Goal: Information Seeking & Learning: Learn about a topic

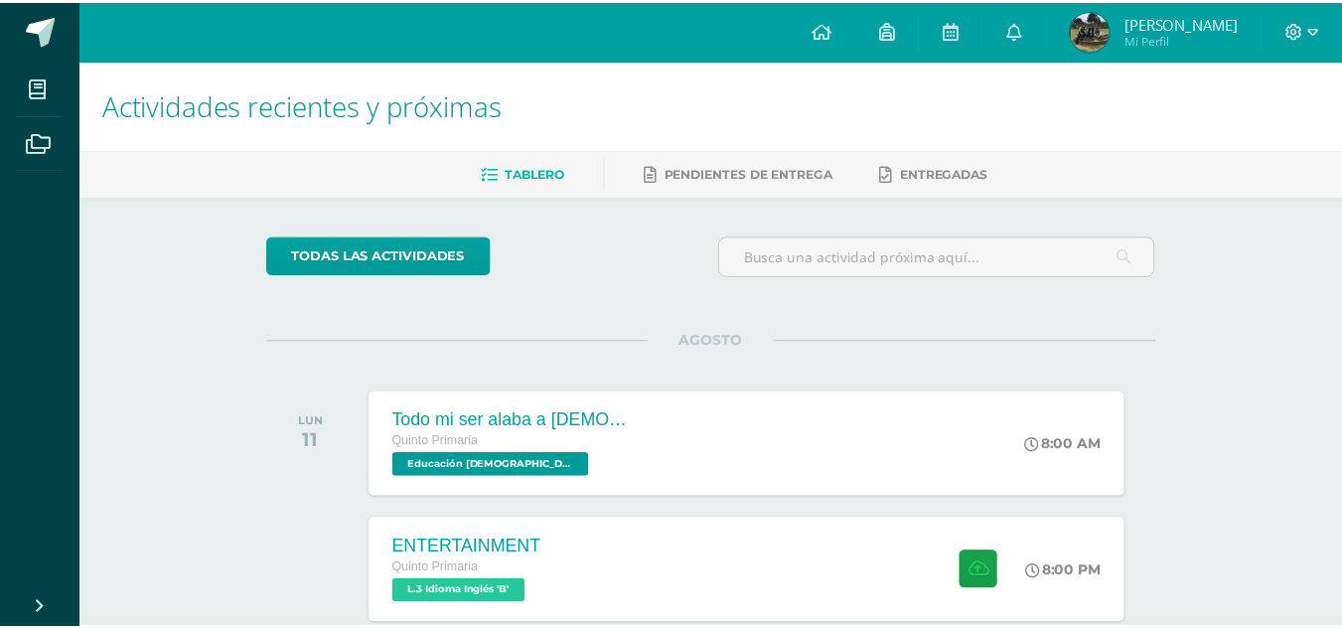
scroll to position [79, 0]
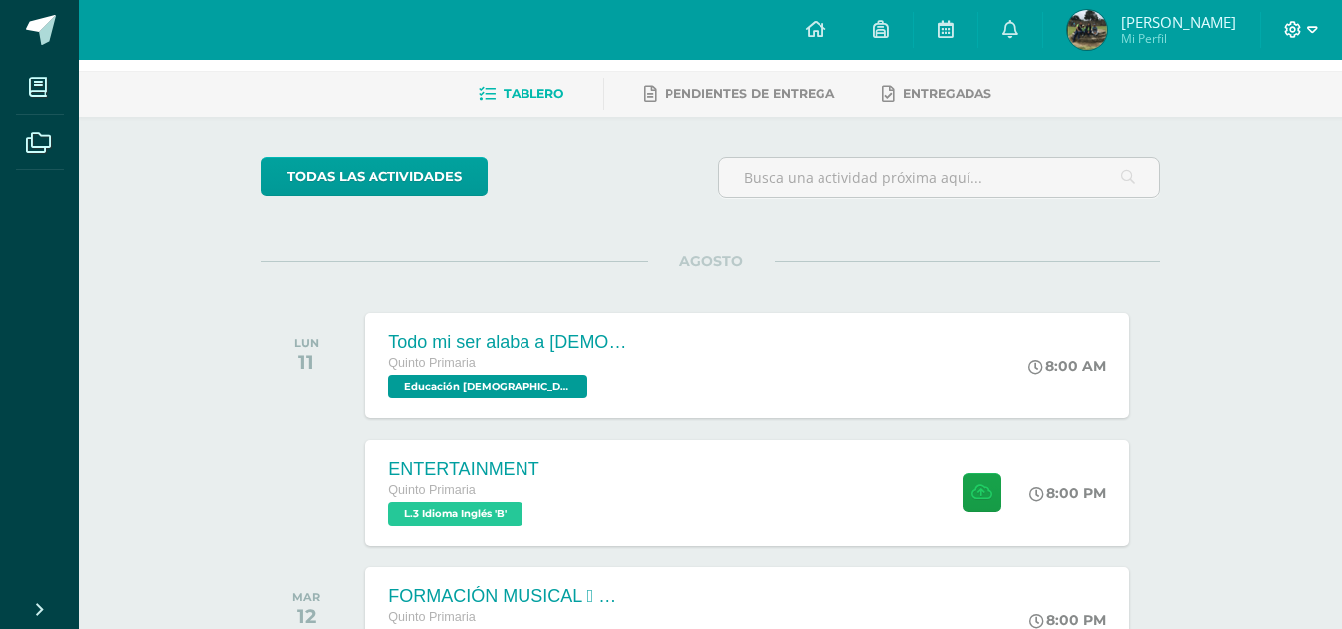
click at [1292, 30] on icon at bounding box center [1293, 30] width 18 height 18
click at [1269, 131] on span "Cerrar sesión" at bounding box center [1249, 135] width 89 height 19
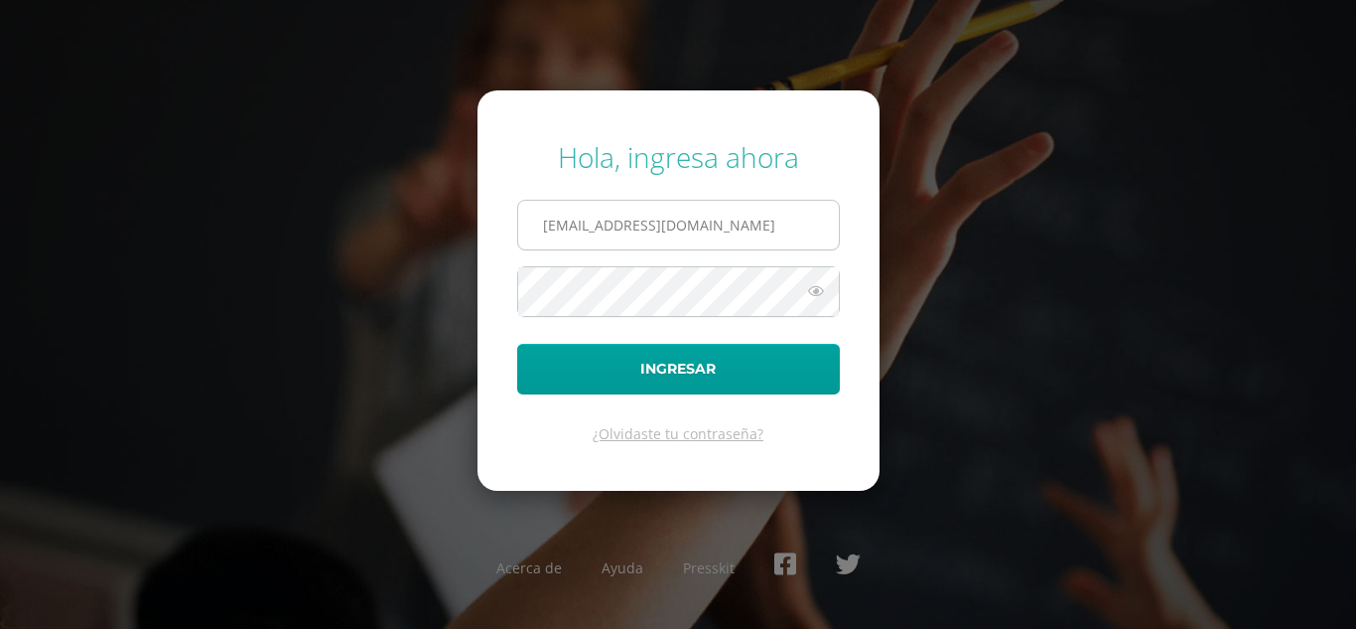
click at [725, 219] on input "[EMAIL_ADDRESS][DOMAIN_NAME]" at bounding box center [678, 225] width 321 height 49
type input "[EMAIL_ADDRESS][DOMAIN_NAME]"
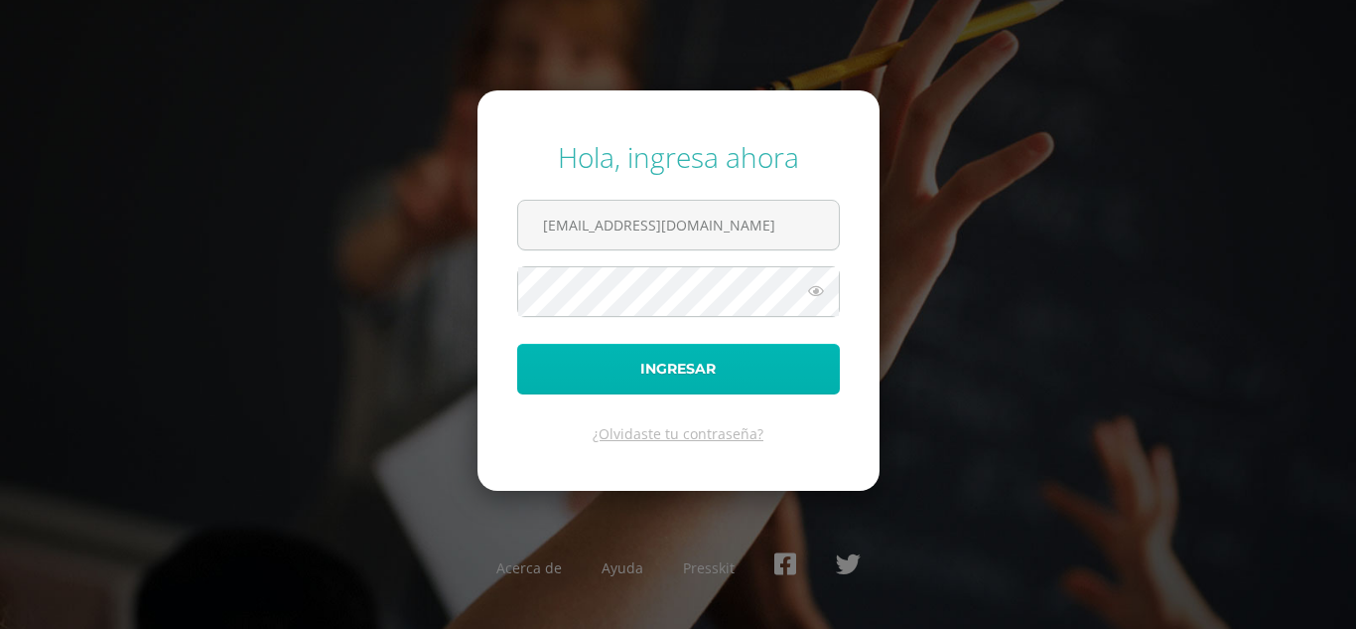
click at [763, 366] on button "Ingresar" at bounding box center [678, 369] width 323 height 51
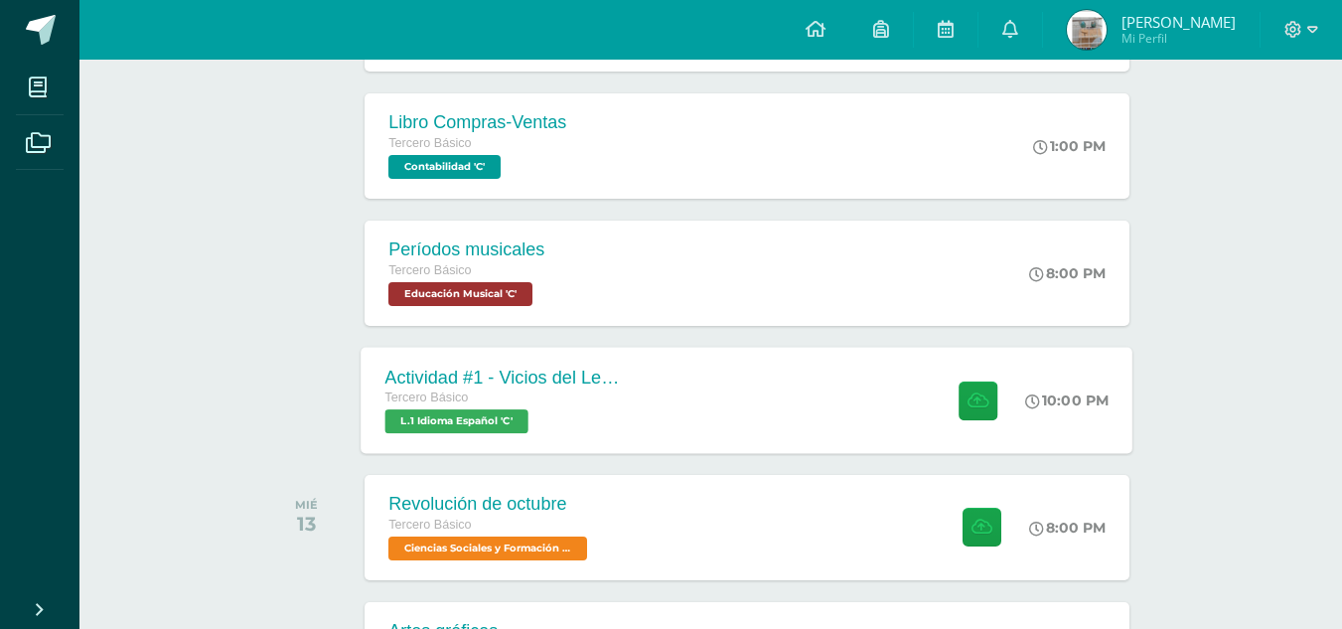
scroll to position [428, 0]
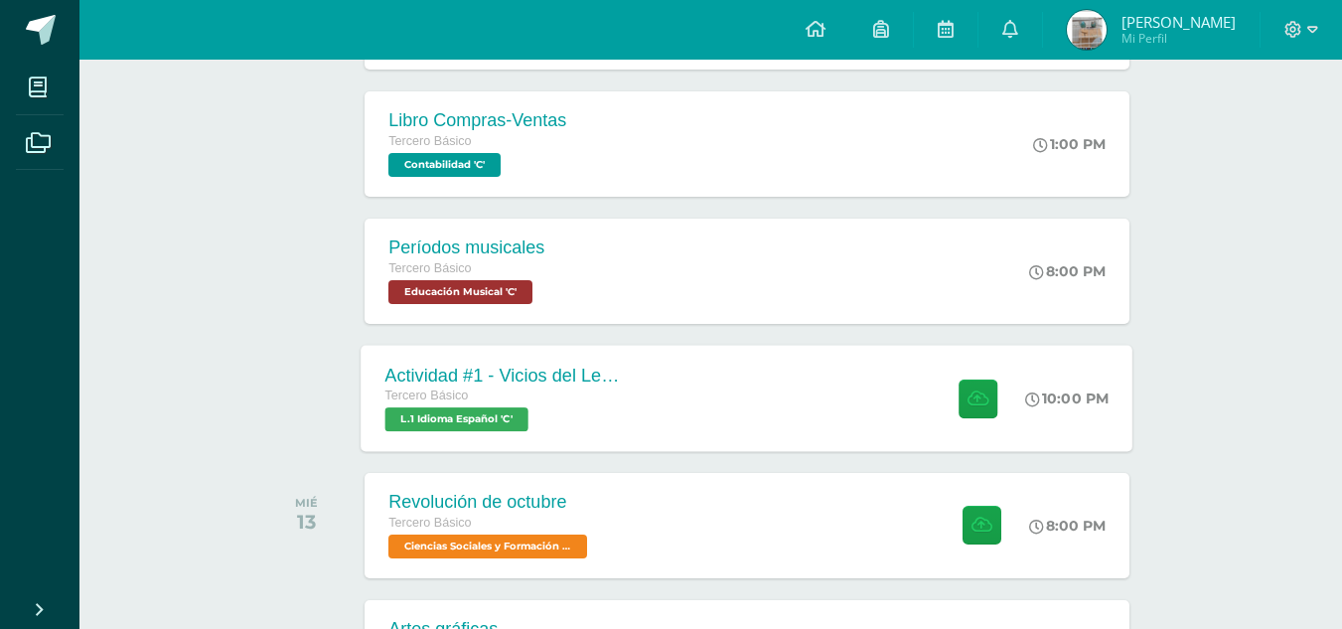
click at [688, 376] on div "Actividad #1 - Vicios del LenguaJe Tercero Básico L.1 Idioma Español 'C' 10:00 …" at bounding box center [747, 398] width 772 height 106
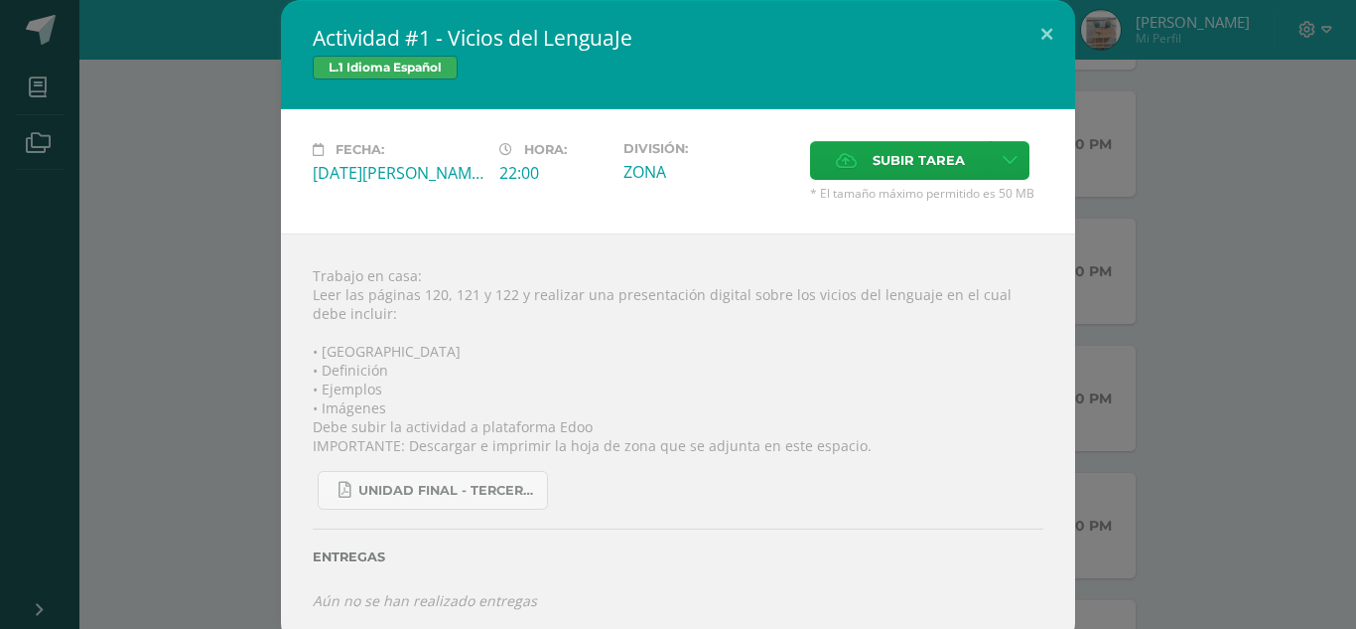
click at [281, 362] on div "Trabajo en casa: Leer las páginas 120, 121 y 122 y realizar una presentación di…" at bounding box center [678, 437] width 794 height 409
click at [227, 335] on div "Actividad #1 - Vicios del LenguaJe L.1 Idioma Español Fecha: Martes 12 de Agost…" at bounding box center [678, 321] width 1341 height 642
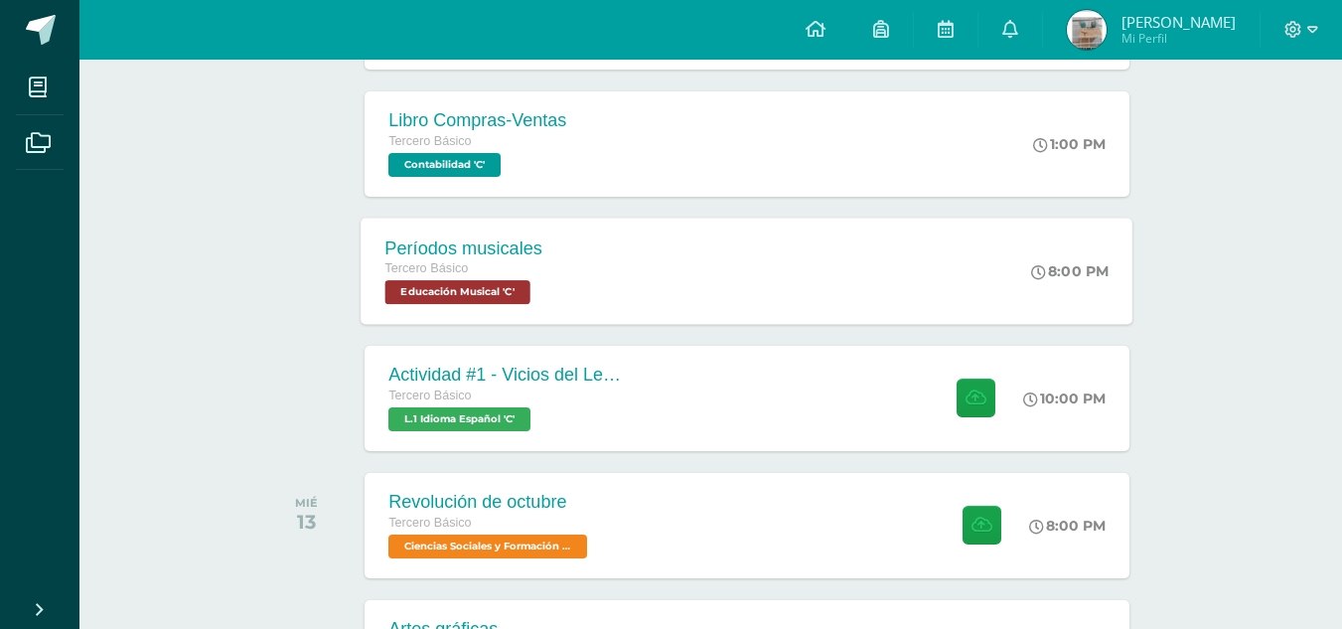
click at [531, 247] on div "Períodos musicales" at bounding box center [464, 247] width 158 height 21
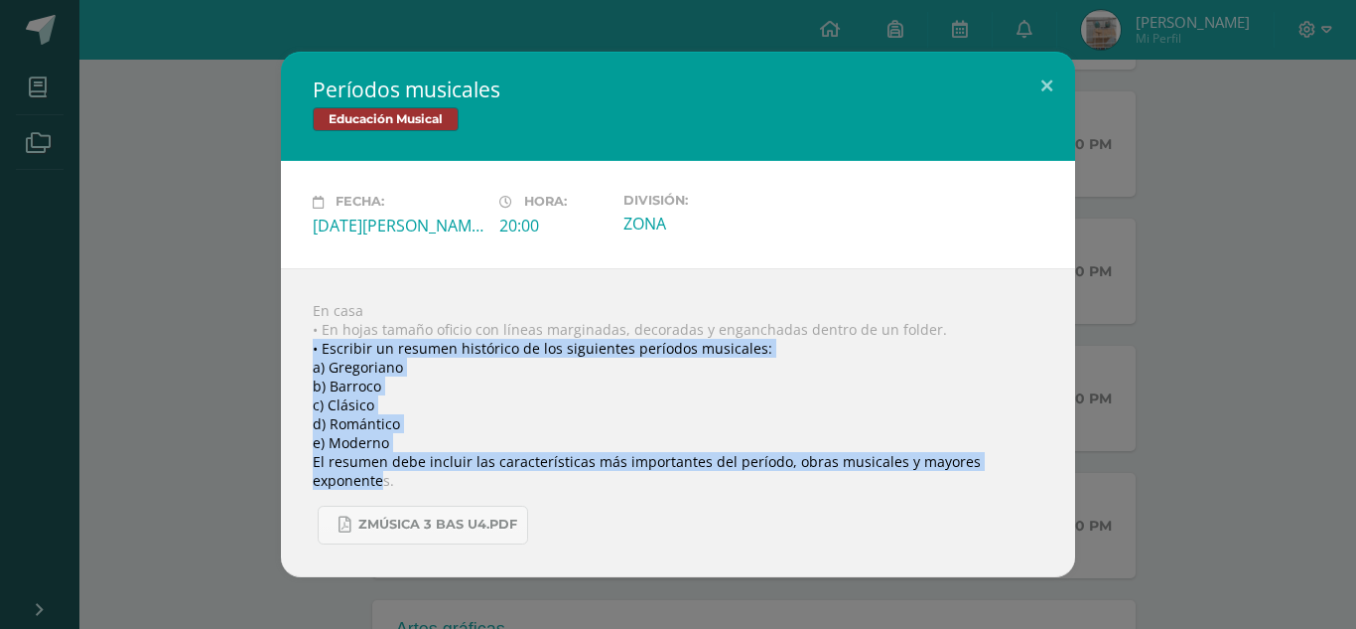
drag, startPoint x: 1027, startPoint y: 477, endPoint x: 303, endPoint y: 353, distance: 734.5
click at [303, 354] on div "En casa • En hojas tamaño oficio con líneas marginadas, decoradas y enganchadas…" at bounding box center [678, 422] width 794 height 309
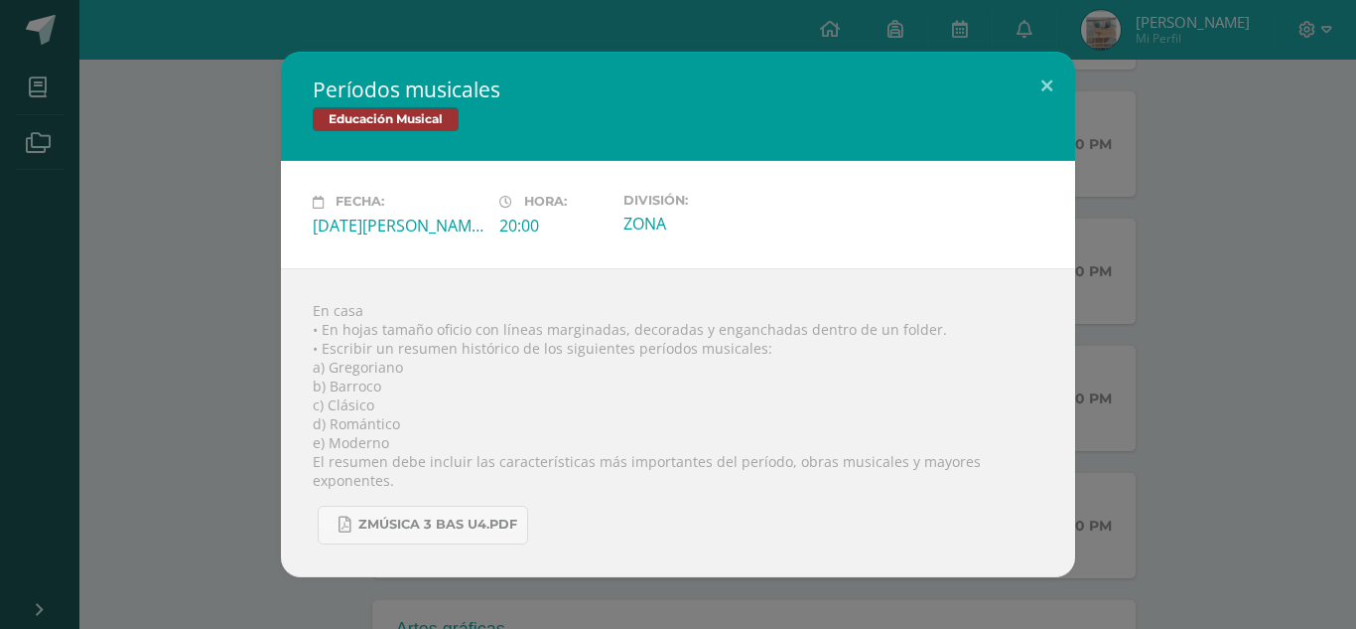
click at [1343, 332] on div "Períodos musicales Educación Musical Fecha: Martes 12 de Agosto Hora: 20:00 Div…" at bounding box center [678, 314] width 1341 height 524
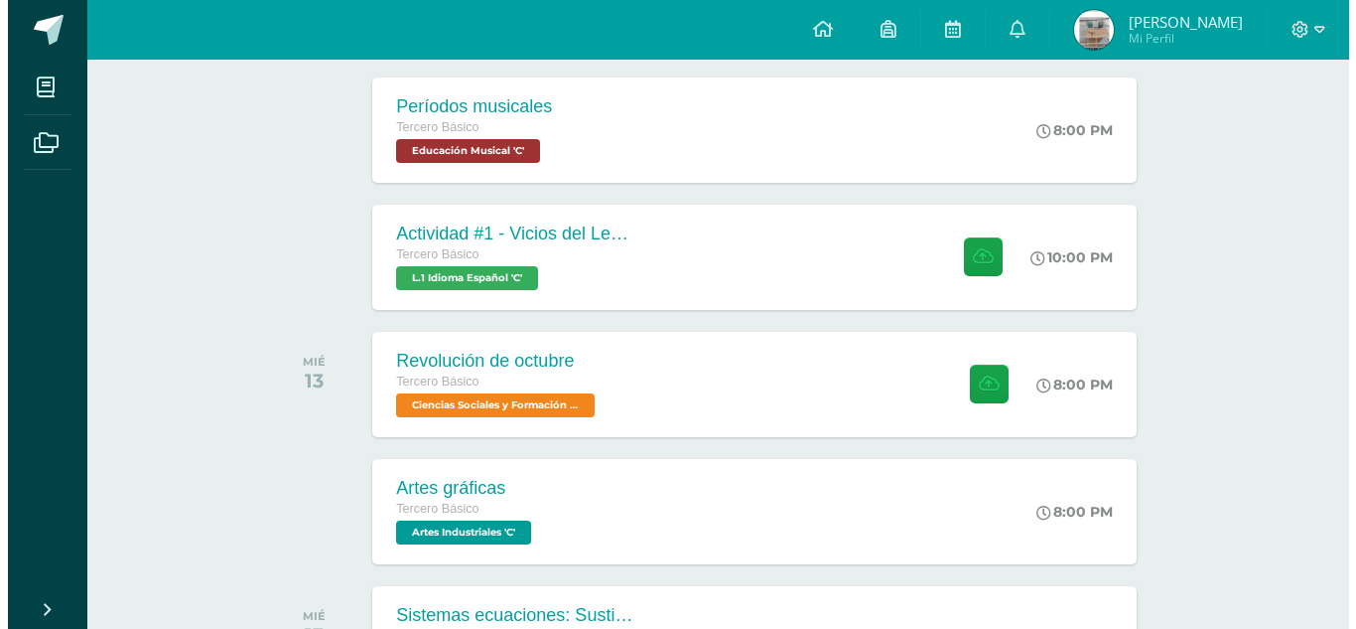
scroll to position [566, 0]
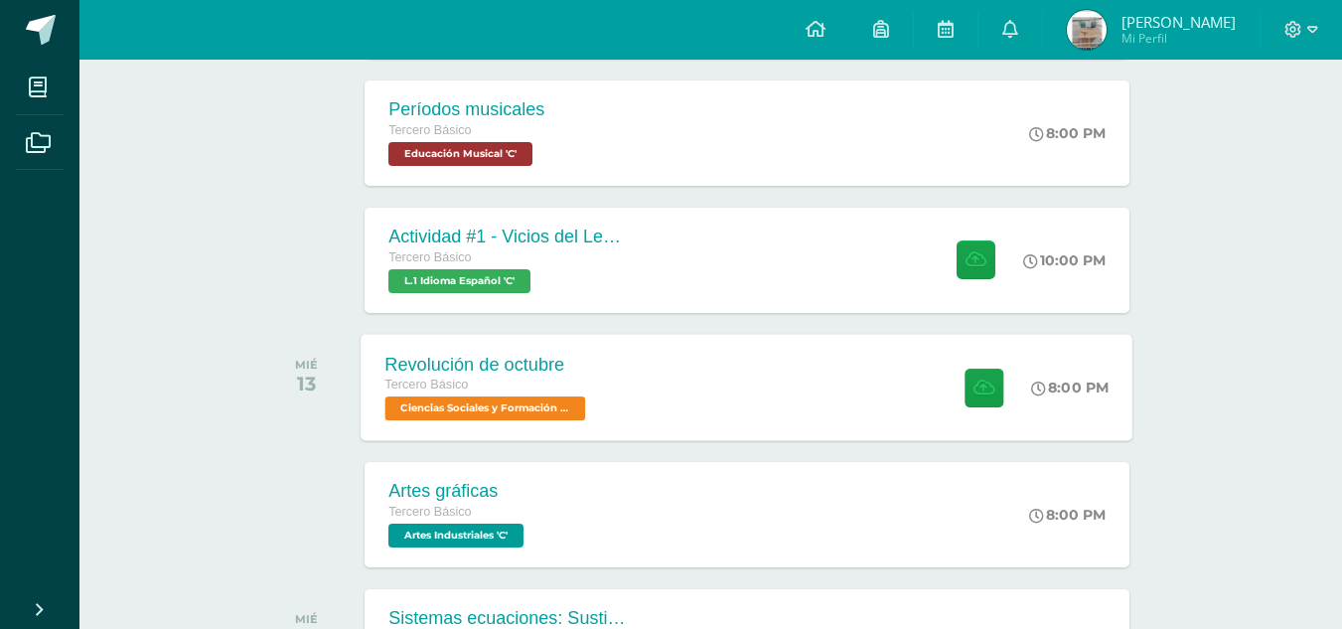
click at [667, 381] on div "Revolución de octubre Tercero Básico Ciencias Sociales y Formación Ciudadana 'C…" at bounding box center [747, 387] width 772 height 106
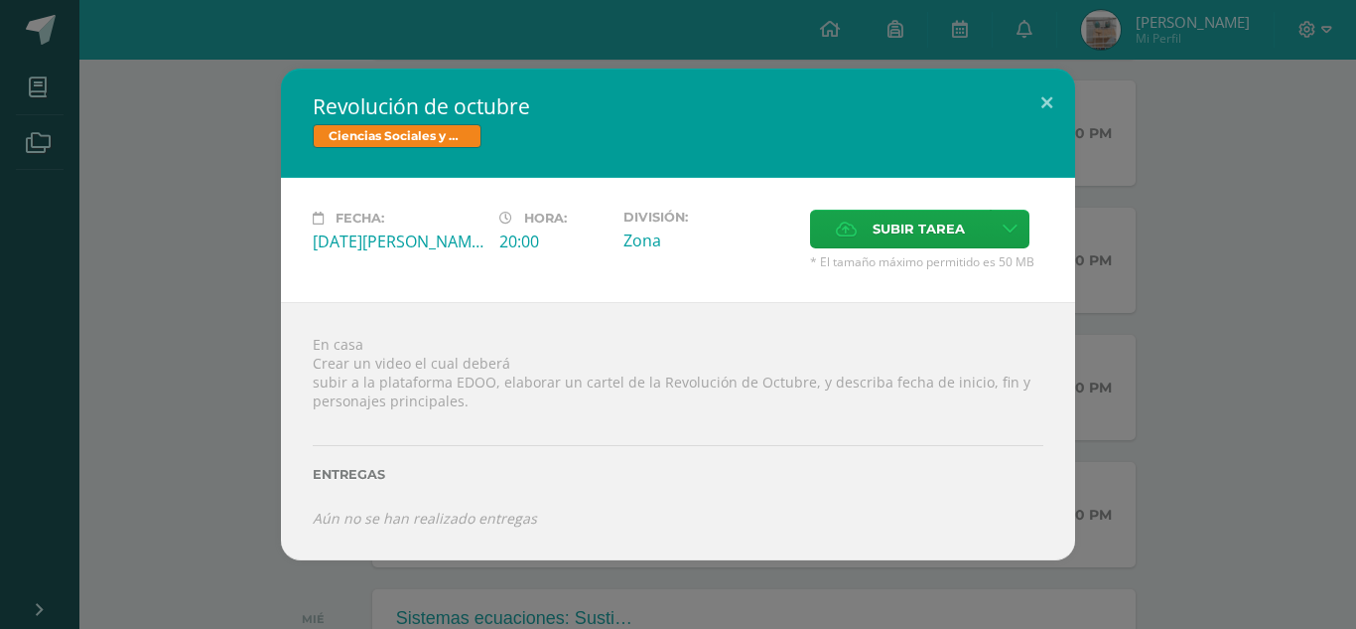
click at [170, 328] on div "Revolución de octubre Ciencias Sociales y Formación Ciudadana Fecha: Miércoles …" at bounding box center [678, 314] width 1341 height 491
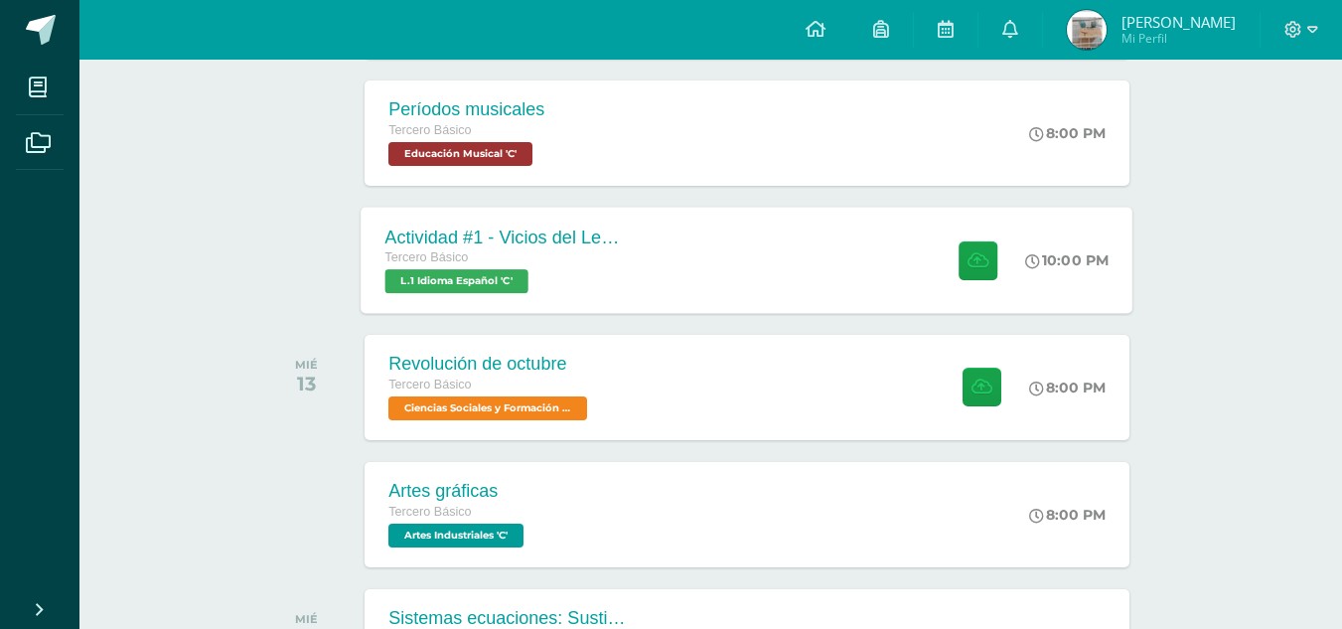
click at [520, 244] on div "Actividad #1 - Vicios del LenguaJe" at bounding box center [505, 236] width 240 height 21
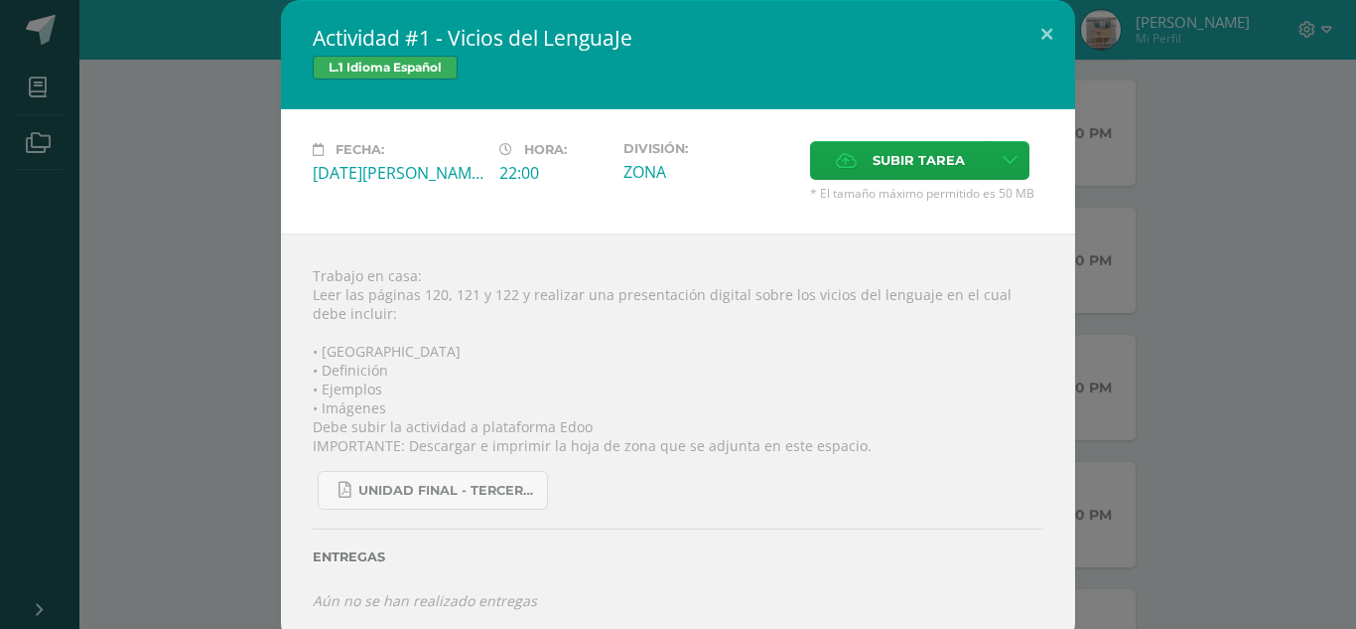
click at [240, 206] on div "Actividad #1 - Vicios del LenguaJe L.1 Idioma Español Fecha: Martes 12 de Agost…" at bounding box center [678, 321] width 1341 height 642
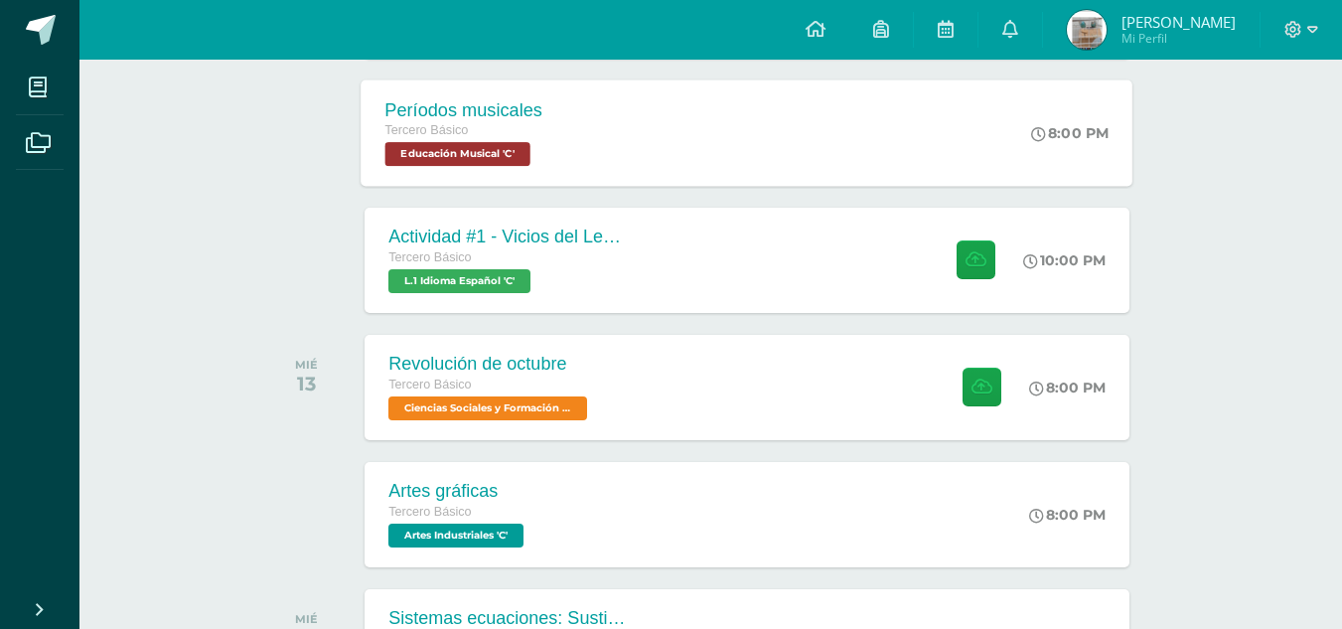
click at [584, 160] on div "Períodos musicales Tercero Básico Educación Musical 'C' 8:00 PM Períodos musica…" at bounding box center [747, 132] width 772 height 106
